Goal: Book appointment/travel/reservation

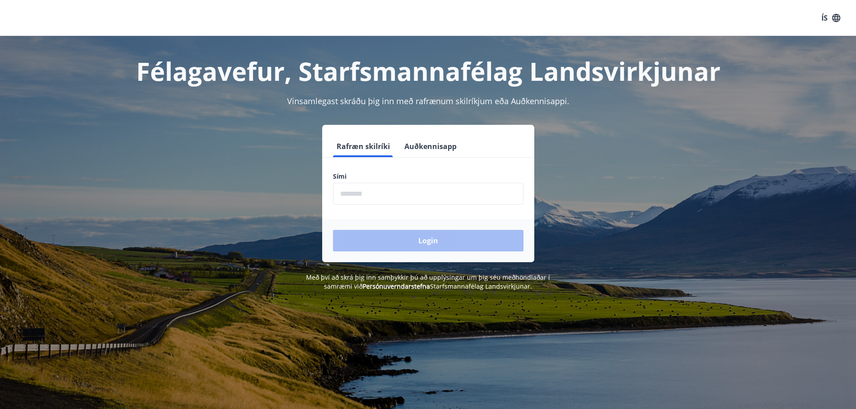
click at [396, 196] on input "phone" at bounding box center [428, 194] width 191 height 22
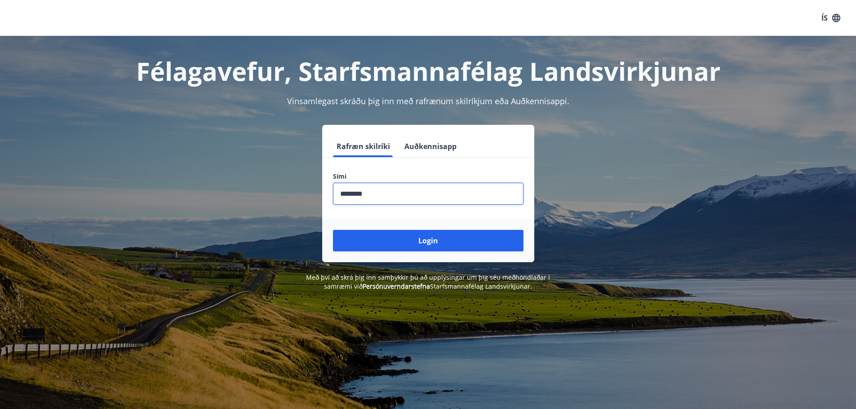
type input "********"
click at [333, 230] on button "Login" at bounding box center [428, 241] width 191 height 22
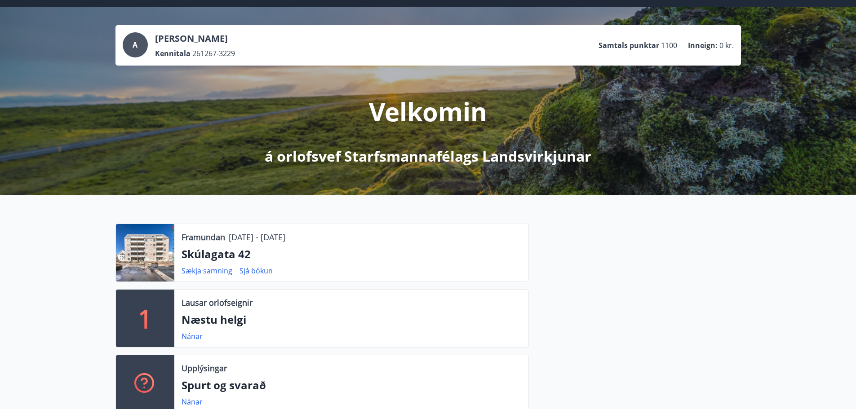
scroll to position [45, 0]
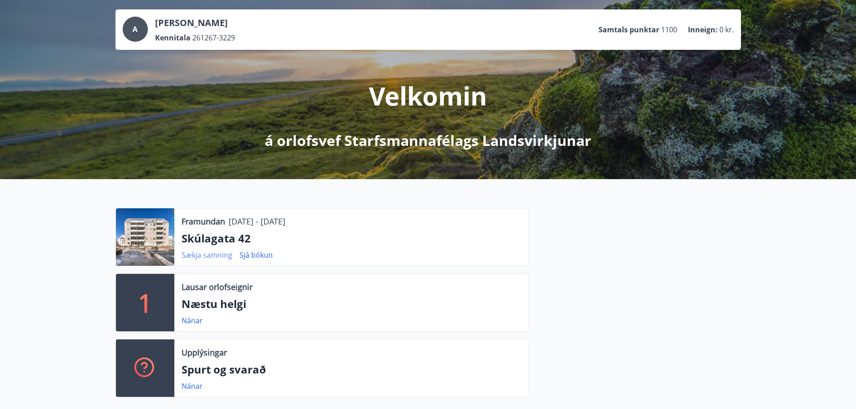
click at [184, 257] on link "Sækja samning" at bounding box center [207, 255] width 51 height 10
click at [188, 322] on link "Nánar" at bounding box center [192, 321] width 21 height 10
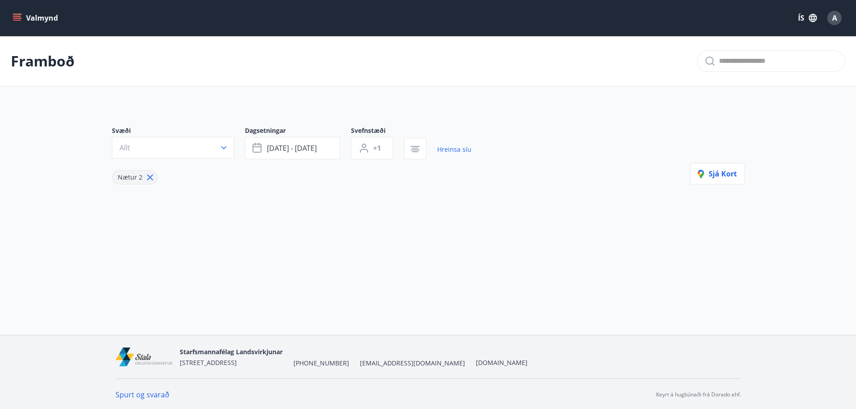
type input "*"
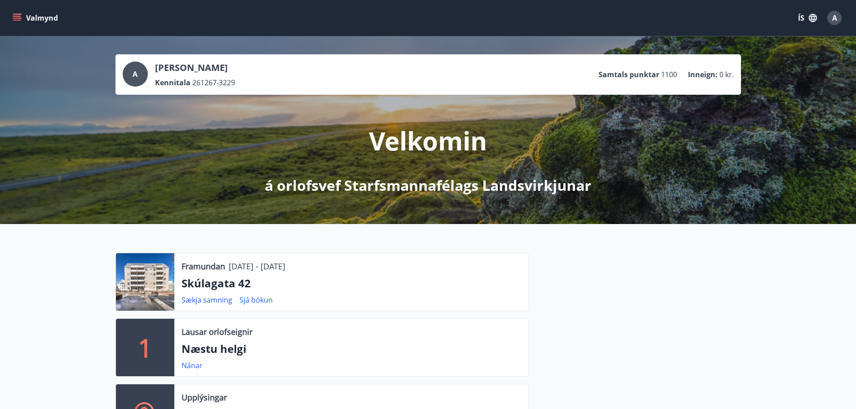
click at [25, 14] on button "Valmynd" at bounding box center [36, 18] width 51 height 16
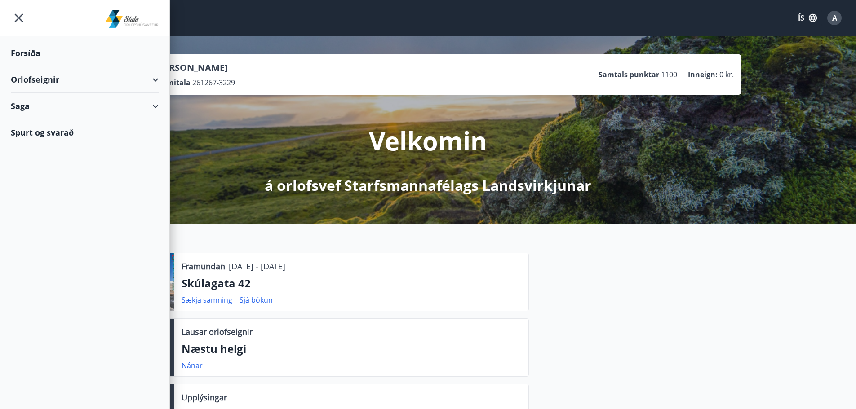
click at [36, 81] on div "Orlofseignir" at bounding box center [85, 80] width 148 height 27
click at [36, 100] on div "Framboð" at bounding box center [84, 102] width 133 height 19
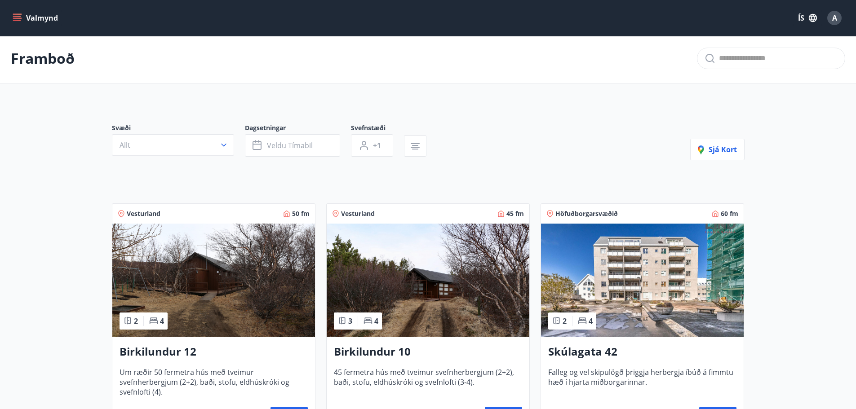
scroll to position [90, 0]
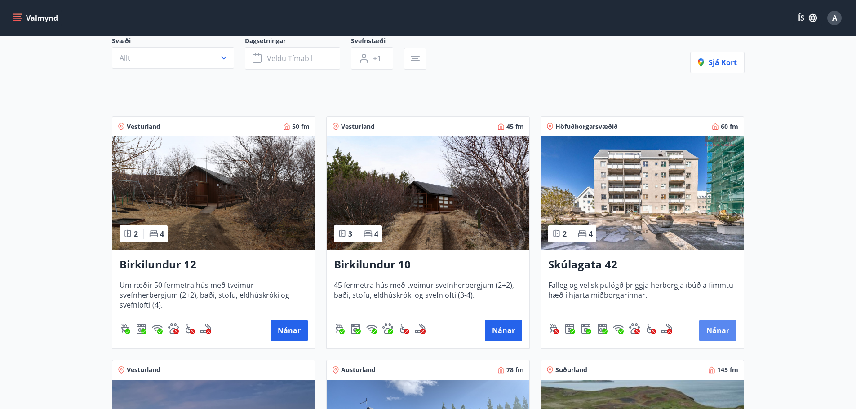
click at [713, 329] on button "Nánar" at bounding box center [717, 331] width 37 height 22
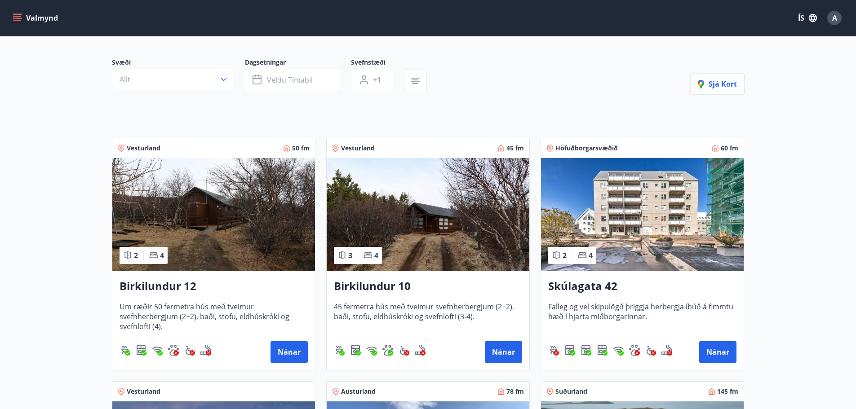
scroll to position [180, 0]
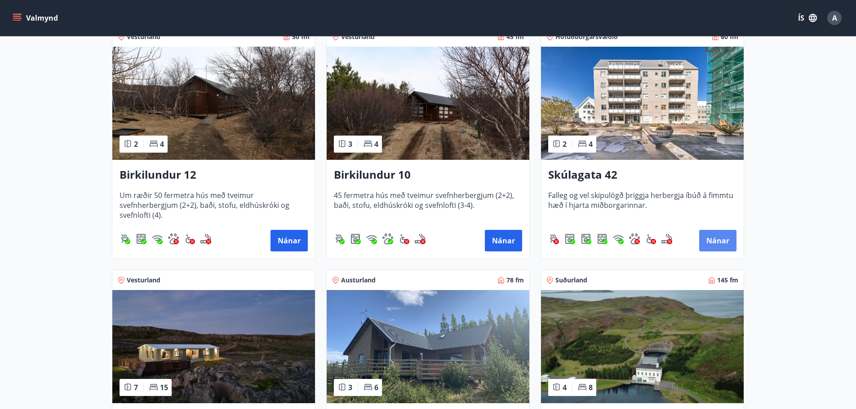
click at [722, 236] on button "Nánar" at bounding box center [717, 241] width 37 height 22
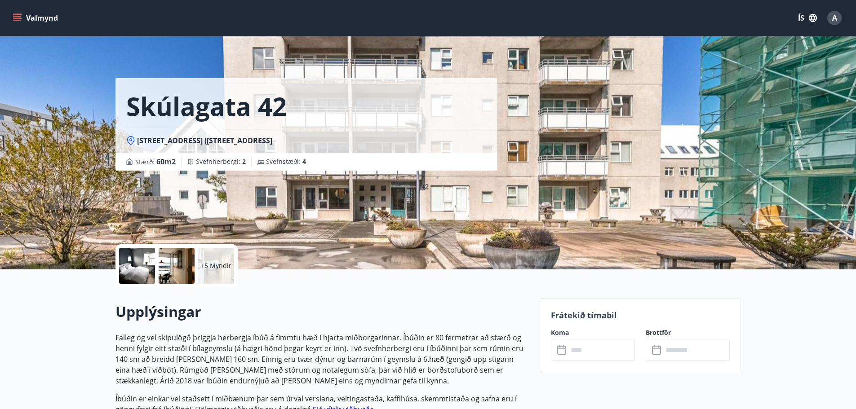
click at [216, 258] on div "+5 Myndir" at bounding box center [216, 266] width 36 height 36
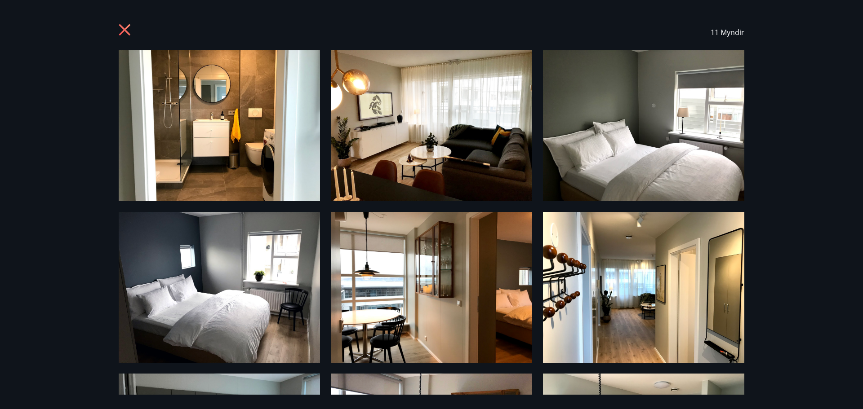
click at [211, 122] on img at bounding box center [219, 125] width 201 height 151
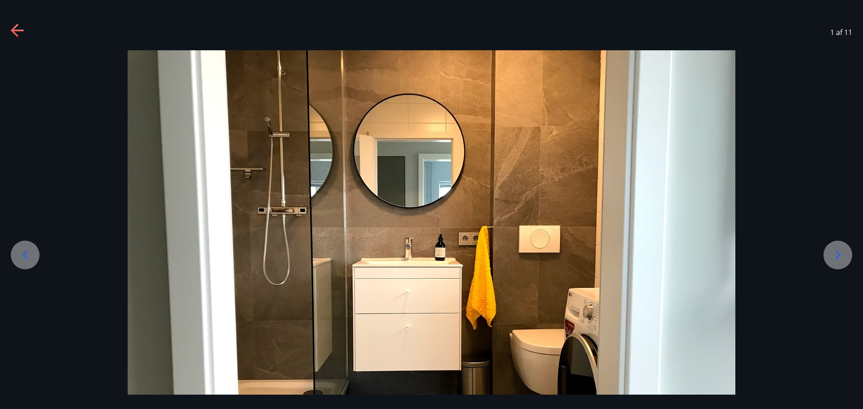
click at [839, 265] on div at bounding box center [837, 255] width 29 height 29
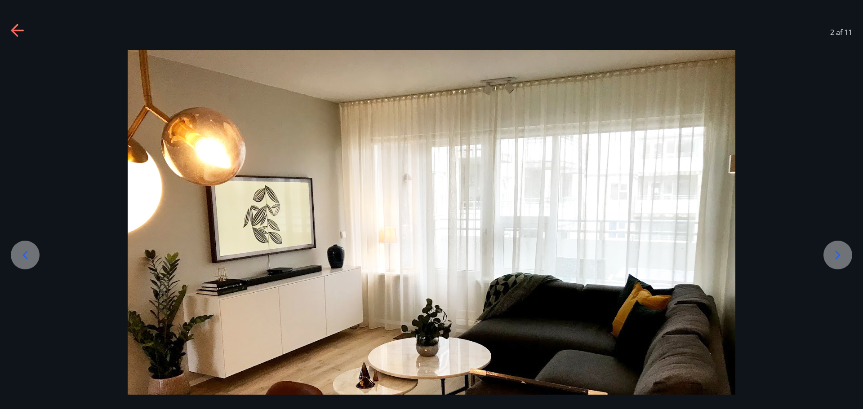
click at [839, 265] on div at bounding box center [837, 255] width 29 height 29
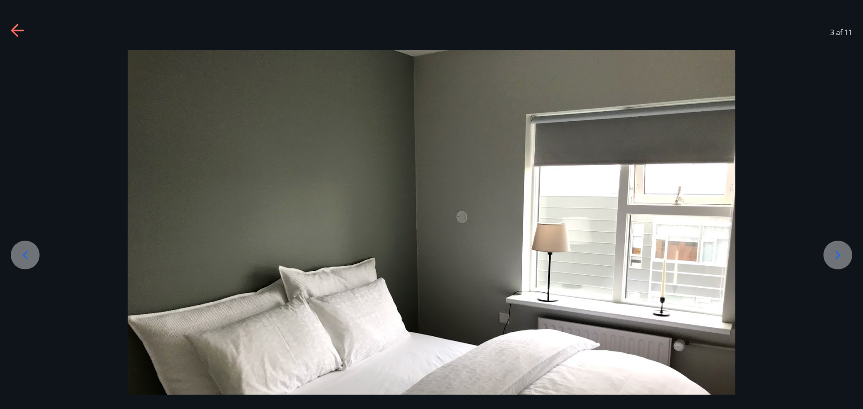
click at [839, 265] on div at bounding box center [837, 255] width 29 height 29
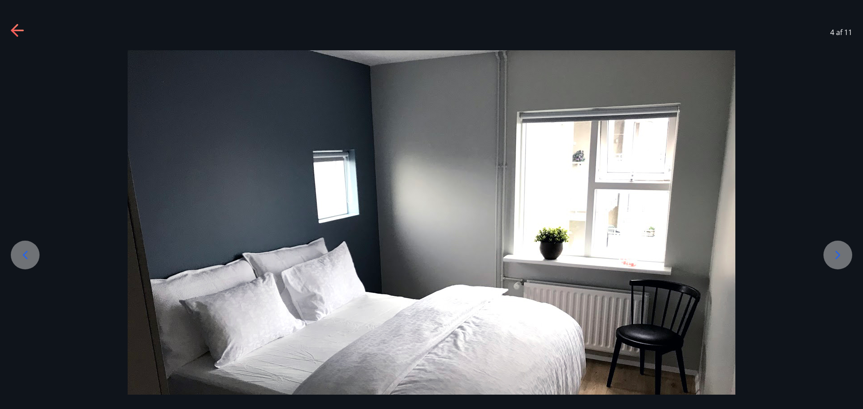
click at [839, 265] on div at bounding box center [837, 255] width 29 height 29
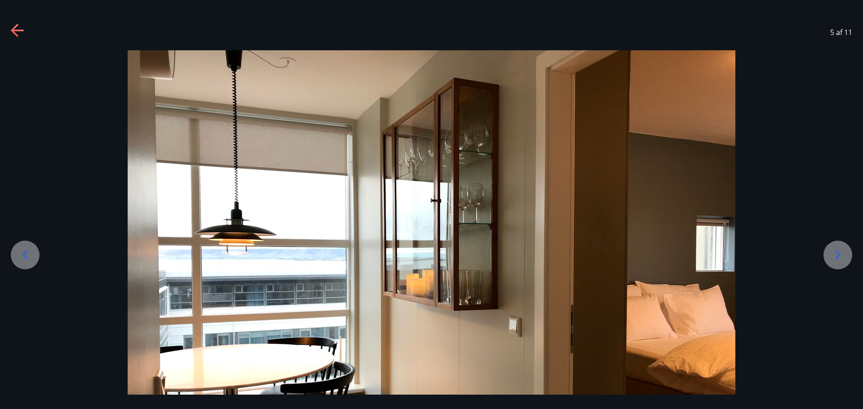
click at [839, 265] on div at bounding box center [837, 255] width 29 height 29
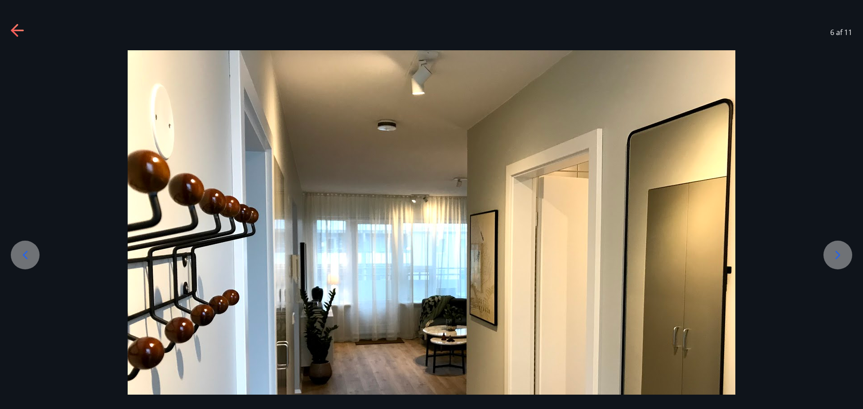
click at [839, 265] on div at bounding box center [837, 255] width 29 height 29
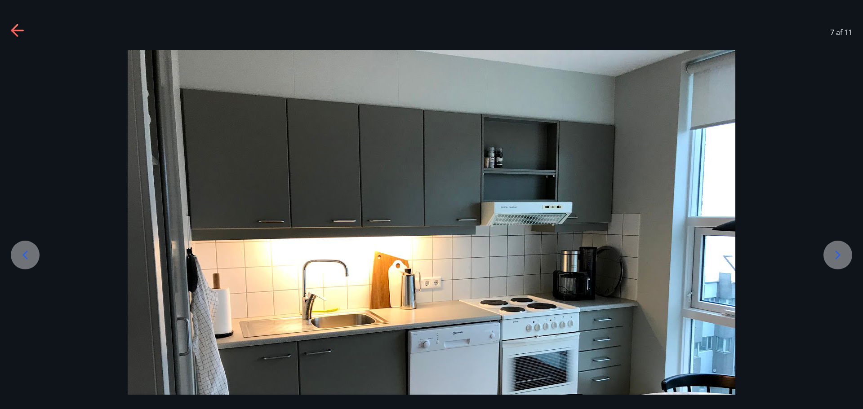
click at [839, 265] on div at bounding box center [837, 255] width 29 height 29
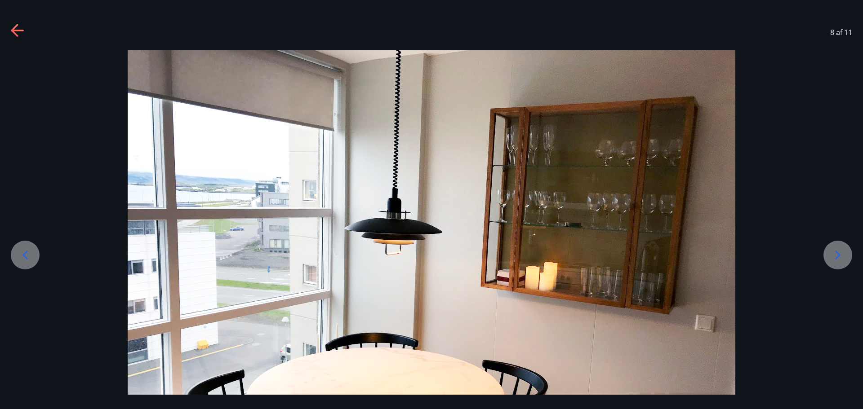
click at [838, 265] on div at bounding box center [837, 255] width 29 height 29
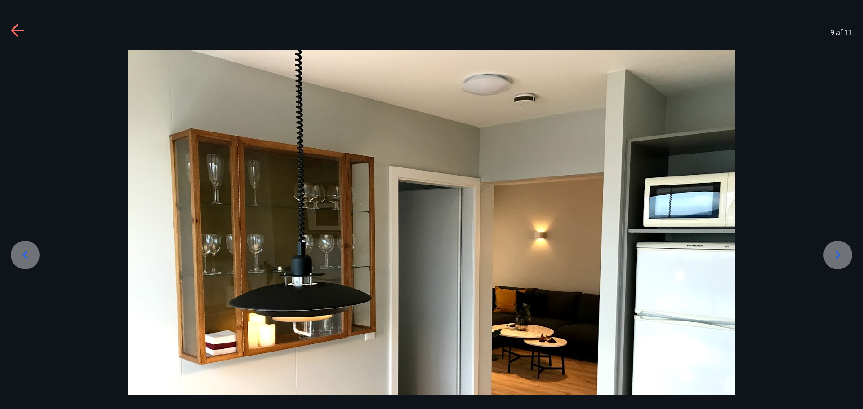
click at [9, 28] on div "9 af 11" at bounding box center [431, 32] width 863 height 36
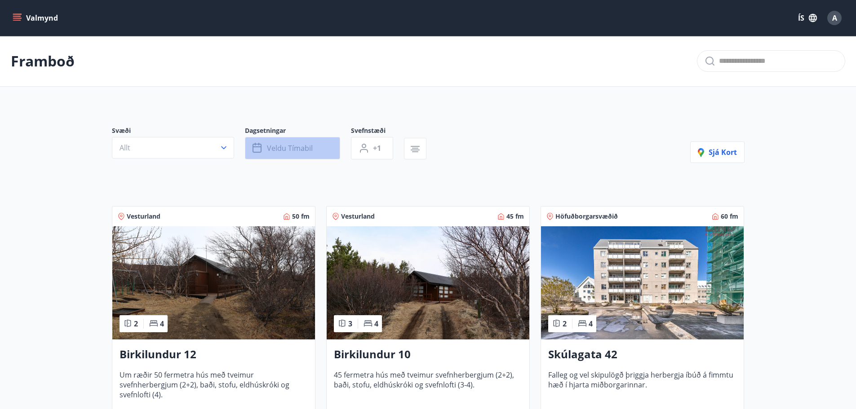
click at [277, 147] on span "Veldu tímabil" at bounding box center [290, 148] width 46 height 10
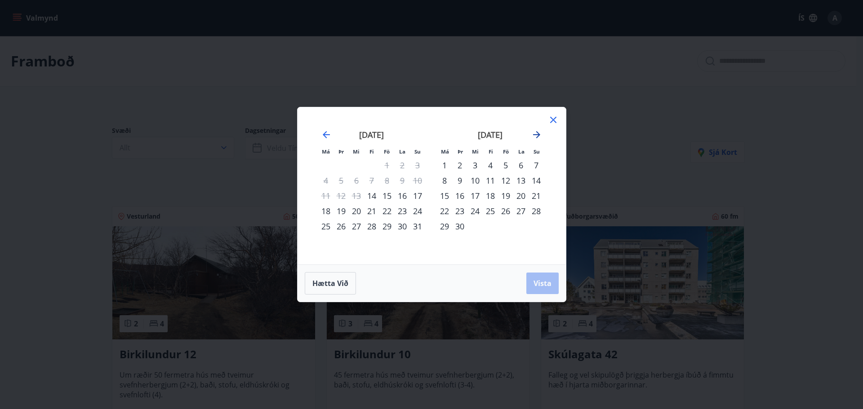
click at [536, 132] on icon "Move forward to switch to the next month." at bounding box center [536, 134] width 7 height 7
click at [327, 137] on icon "Move backward to switch to the previous month." at bounding box center [326, 134] width 11 height 11
click at [553, 120] on icon at bounding box center [552, 120] width 1 height 1
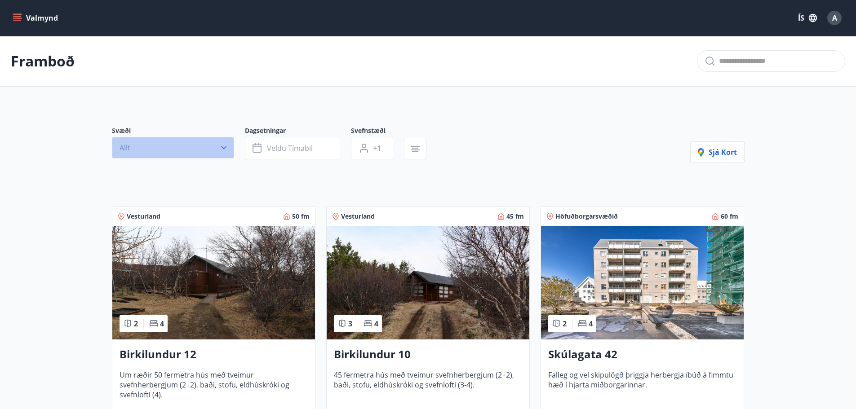
click at [224, 147] on icon "button" at bounding box center [223, 147] width 9 height 9
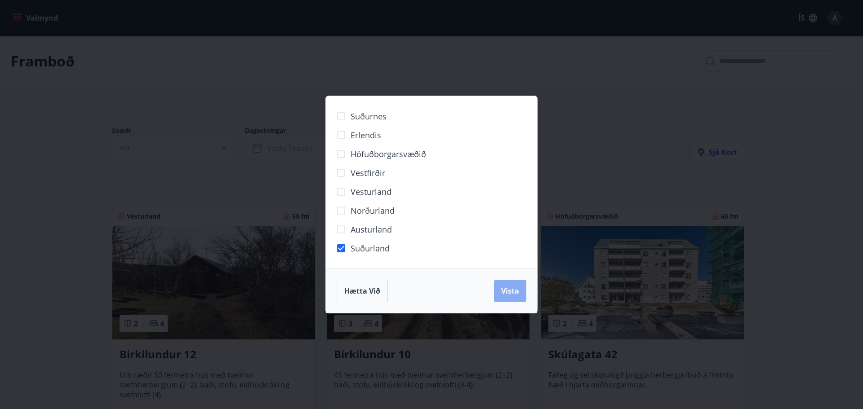
click at [512, 295] on span "Vista" at bounding box center [510, 291] width 18 height 10
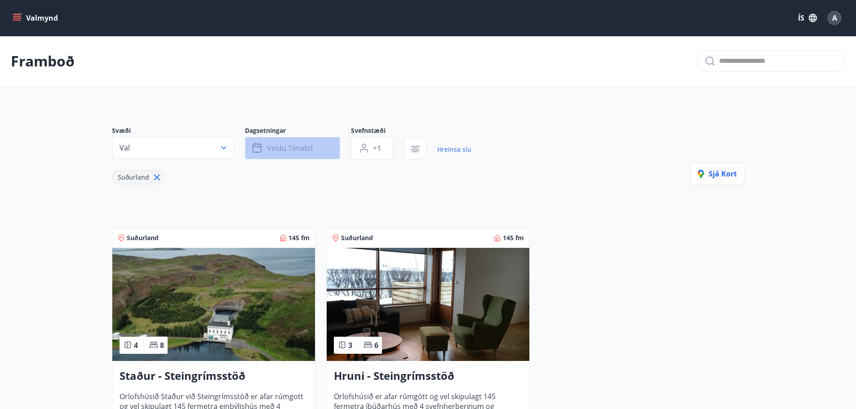
click at [268, 153] on span "Veldu tímabil" at bounding box center [290, 148] width 46 height 10
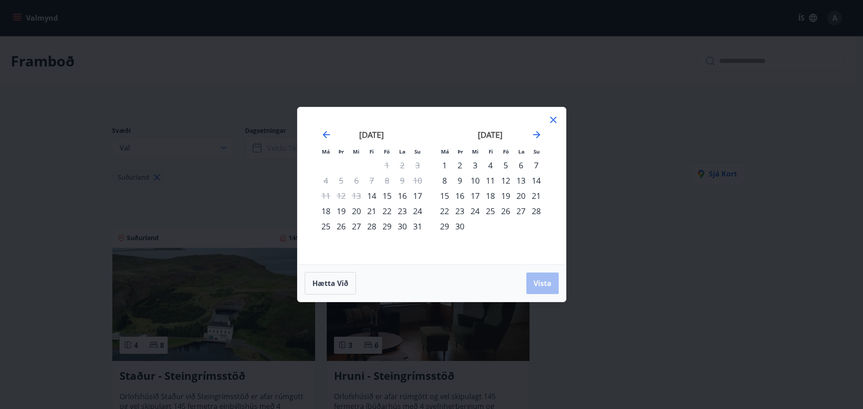
click at [374, 200] on div "14" at bounding box center [371, 195] width 15 height 15
click at [463, 227] on div "30" at bounding box center [459, 226] width 15 height 15
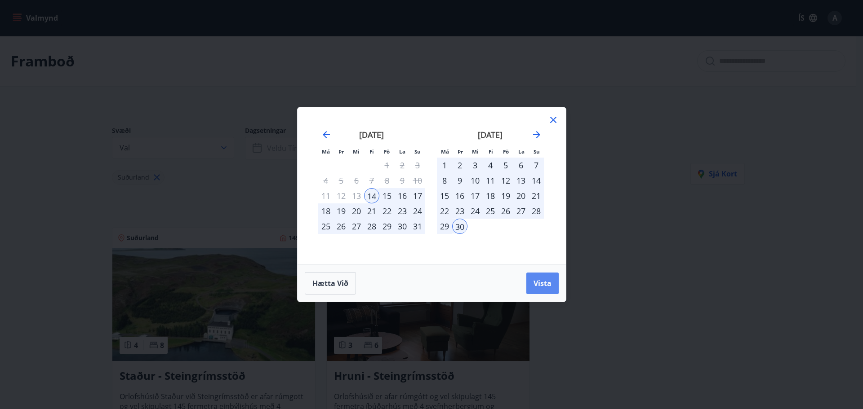
click at [543, 282] on span "Vista" at bounding box center [543, 284] width 18 height 10
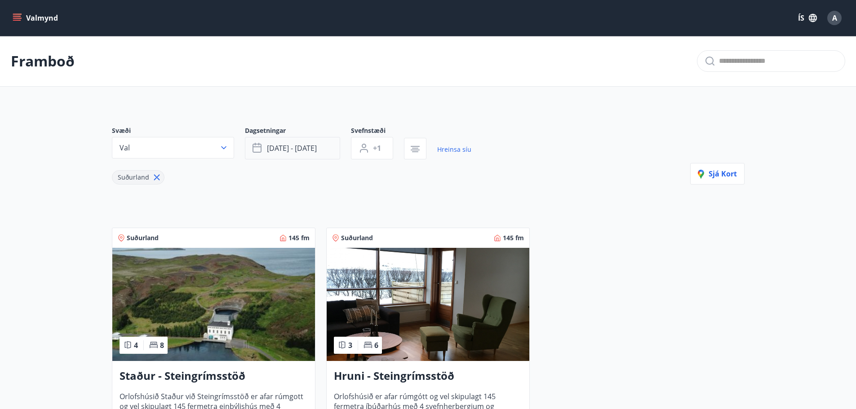
click at [285, 152] on span "ágú 14 - sep 30" at bounding box center [292, 148] width 50 height 10
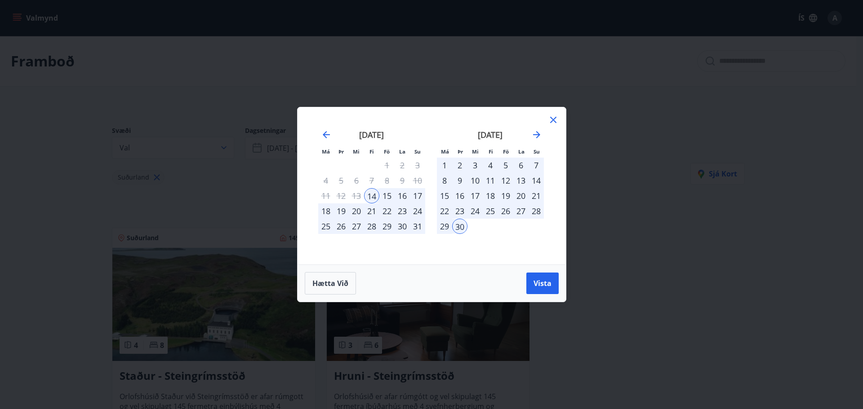
click at [550, 123] on icon at bounding box center [553, 120] width 11 height 11
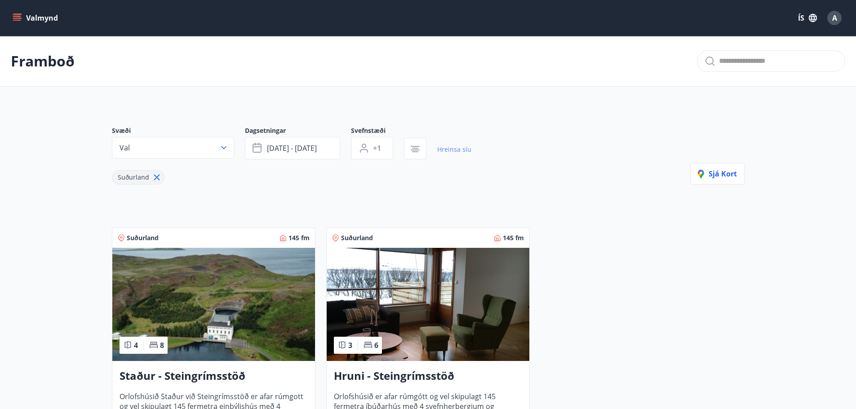
click at [463, 152] on link "Hreinsa síu" at bounding box center [454, 150] width 34 height 20
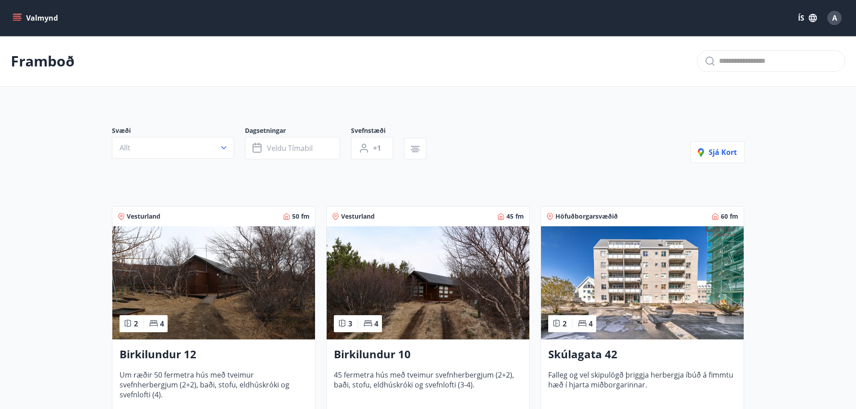
click at [645, 272] on img at bounding box center [642, 283] width 203 height 113
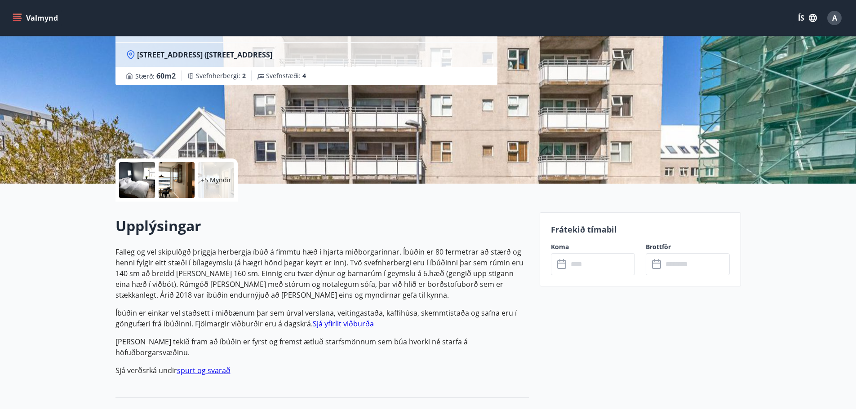
scroll to position [90, 0]
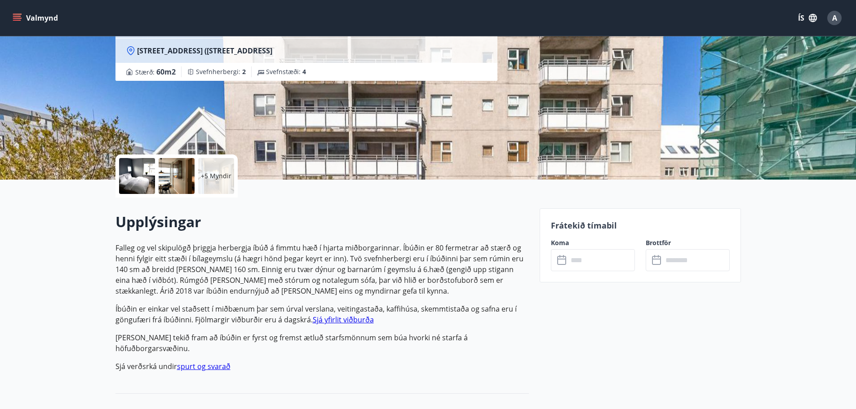
click at [581, 260] on input "text" at bounding box center [601, 260] width 67 height 22
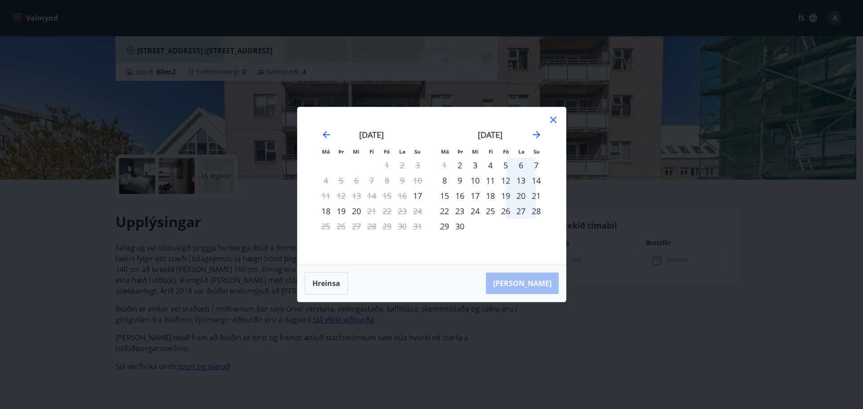
click at [492, 214] on div "25" at bounding box center [490, 211] width 15 height 15
click at [523, 214] on div "27" at bounding box center [520, 211] width 15 height 15
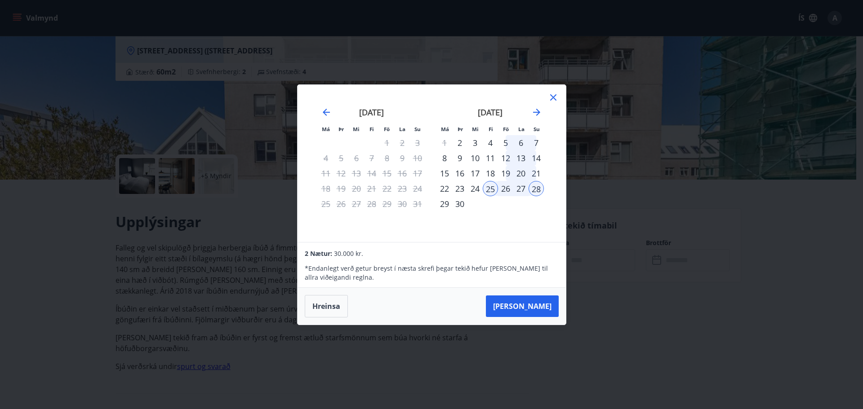
click at [504, 189] on div "26" at bounding box center [505, 188] width 15 height 15
click at [523, 187] on div "27" at bounding box center [520, 188] width 15 height 15
click at [462, 190] on div "23" at bounding box center [459, 188] width 15 height 15
click at [472, 190] on div "24" at bounding box center [474, 188] width 15 height 15
click at [491, 191] on div "25" at bounding box center [490, 188] width 15 height 15
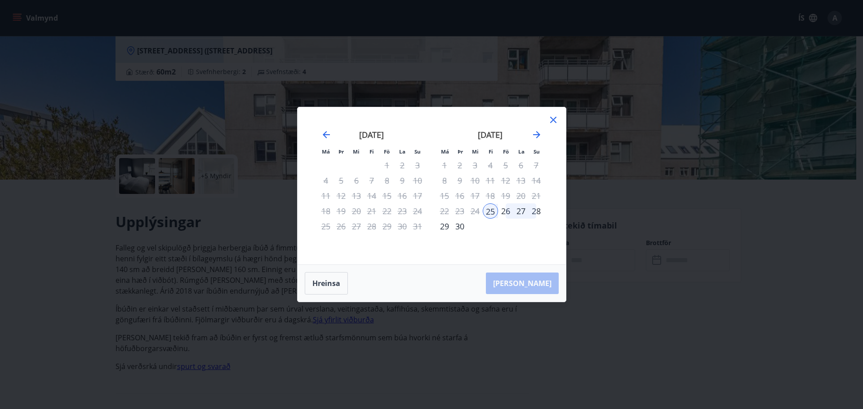
click at [505, 213] on div "26" at bounding box center [505, 211] width 15 height 15
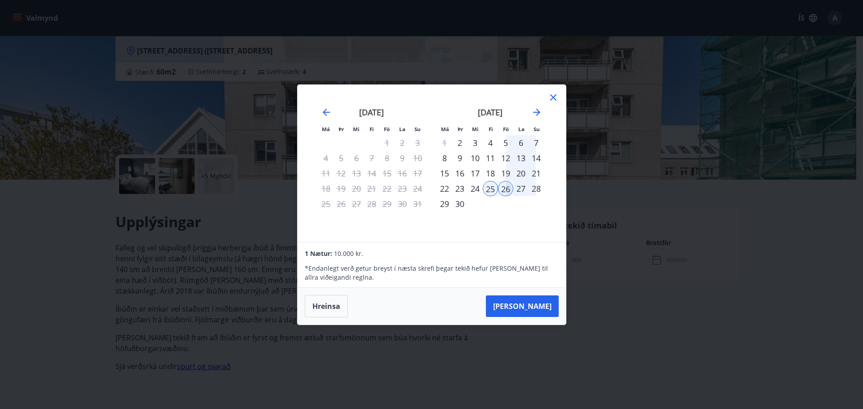
click at [505, 191] on div "26" at bounding box center [505, 188] width 15 height 15
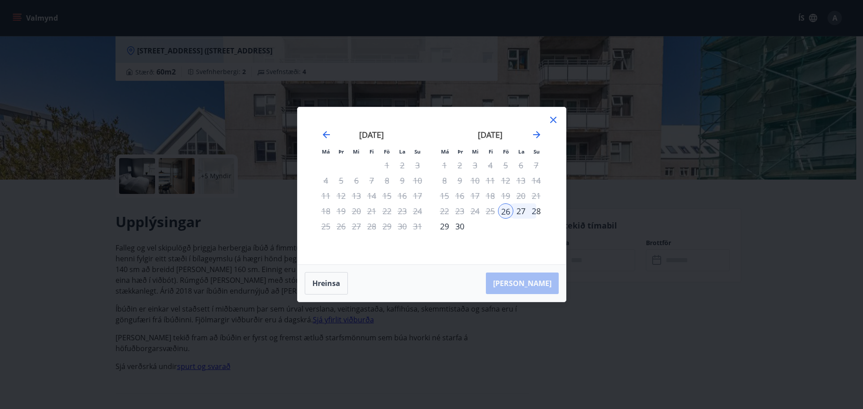
click at [536, 211] on div "28" at bounding box center [536, 211] width 15 height 15
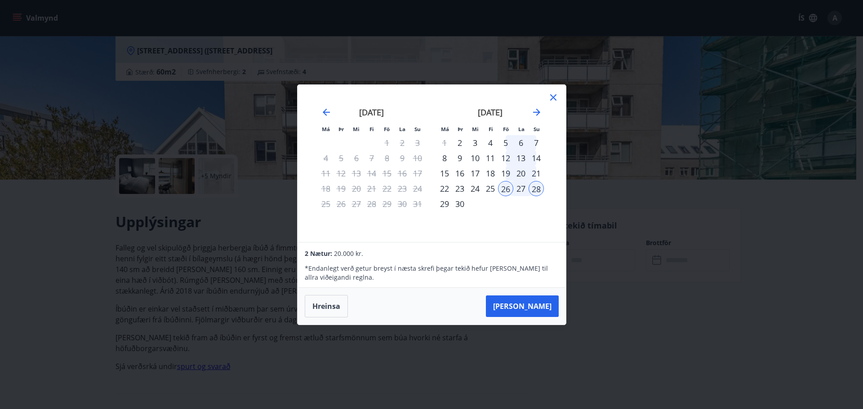
click at [488, 193] on div "25" at bounding box center [490, 188] width 15 height 15
click at [536, 308] on button "Taka Frá" at bounding box center [522, 307] width 73 height 22
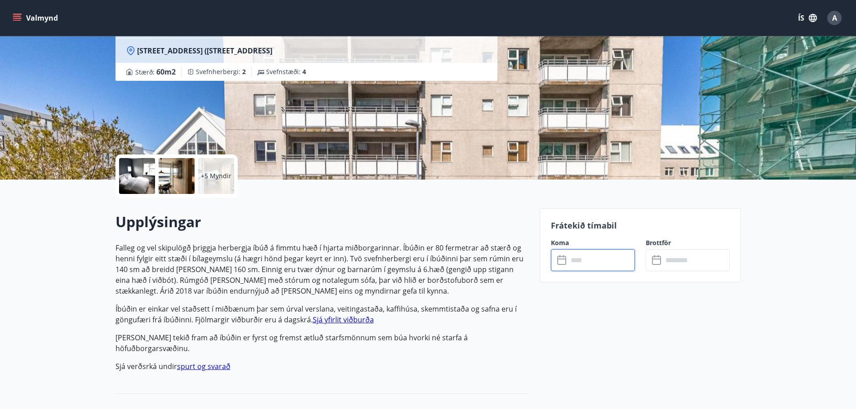
type input "******"
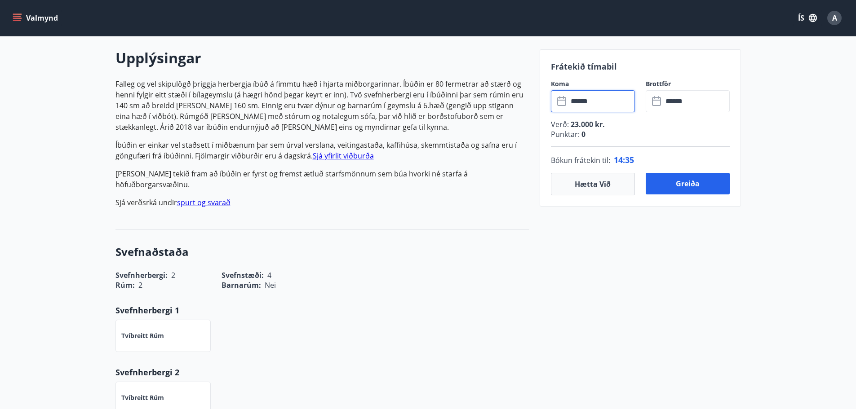
scroll to position [270, 0]
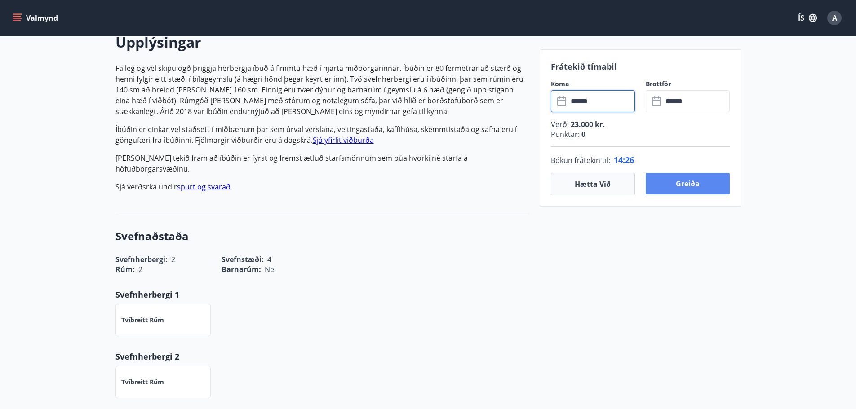
click at [691, 190] on button "Greiða" at bounding box center [688, 184] width 84 height 22
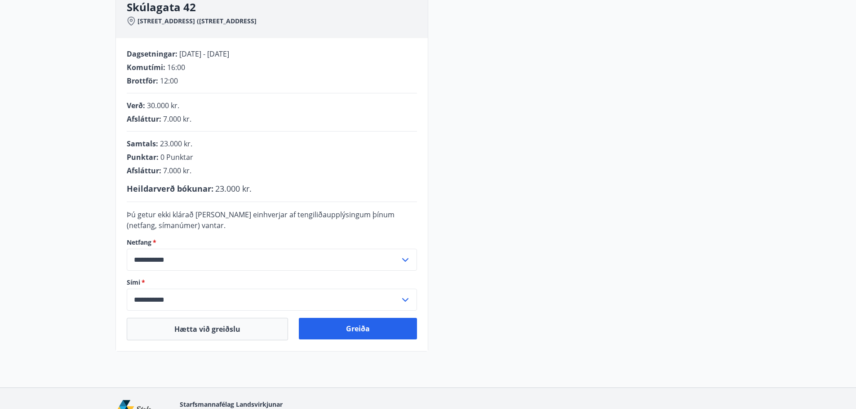
scroll to position [199, 0]
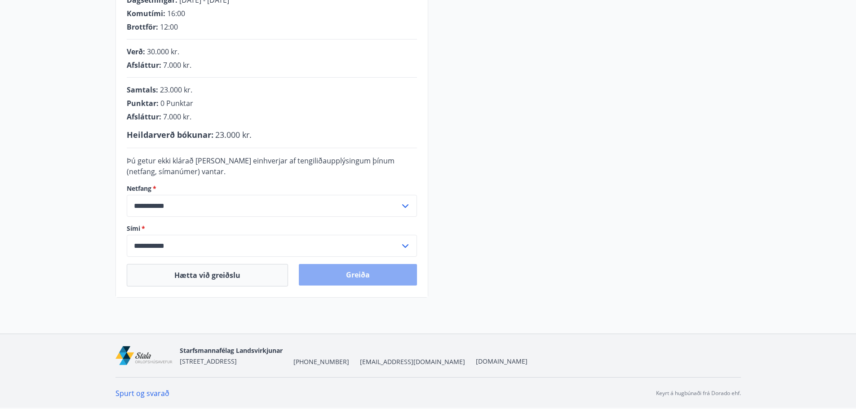
click at [391, 279] on button "Greiða" at bounding box center [358, 275] width 118 height 22
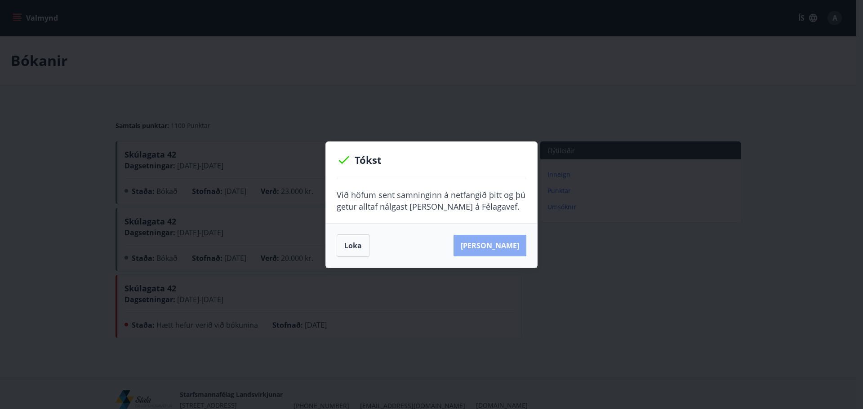
click at [506, 250] on button "Sjá samning" at bounding box center [490, 246] width 73 height 22
click at [356, 245] on button "Loka" at bounding box center [353, 246] width 33 height 22
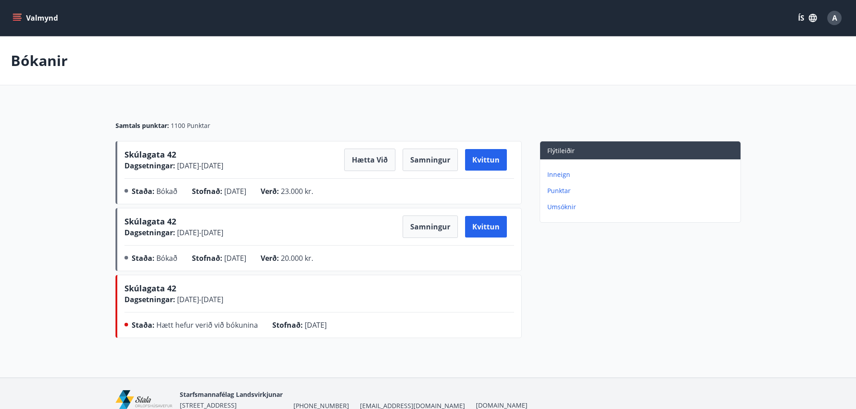
click at [831, 23] on div "A" at bounding box center [834, 18] width 14 height 14
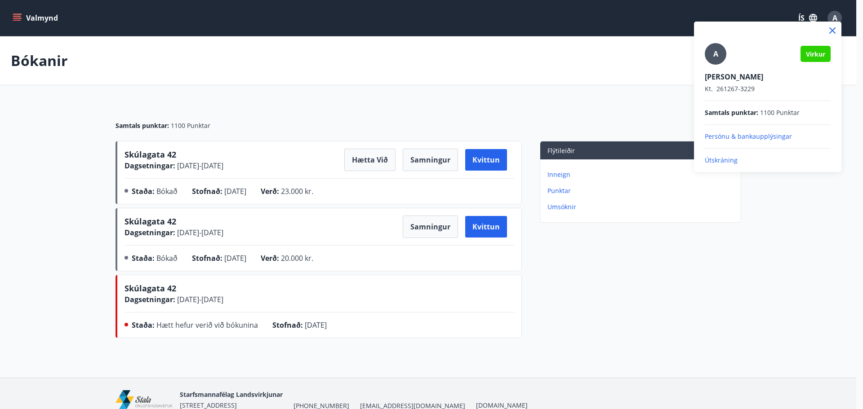
click at [722, 162] on p "Útskráning" at bounding box center [768, 160] width 126 height 9
